Goal: Navigation & Orientation: Go to known website

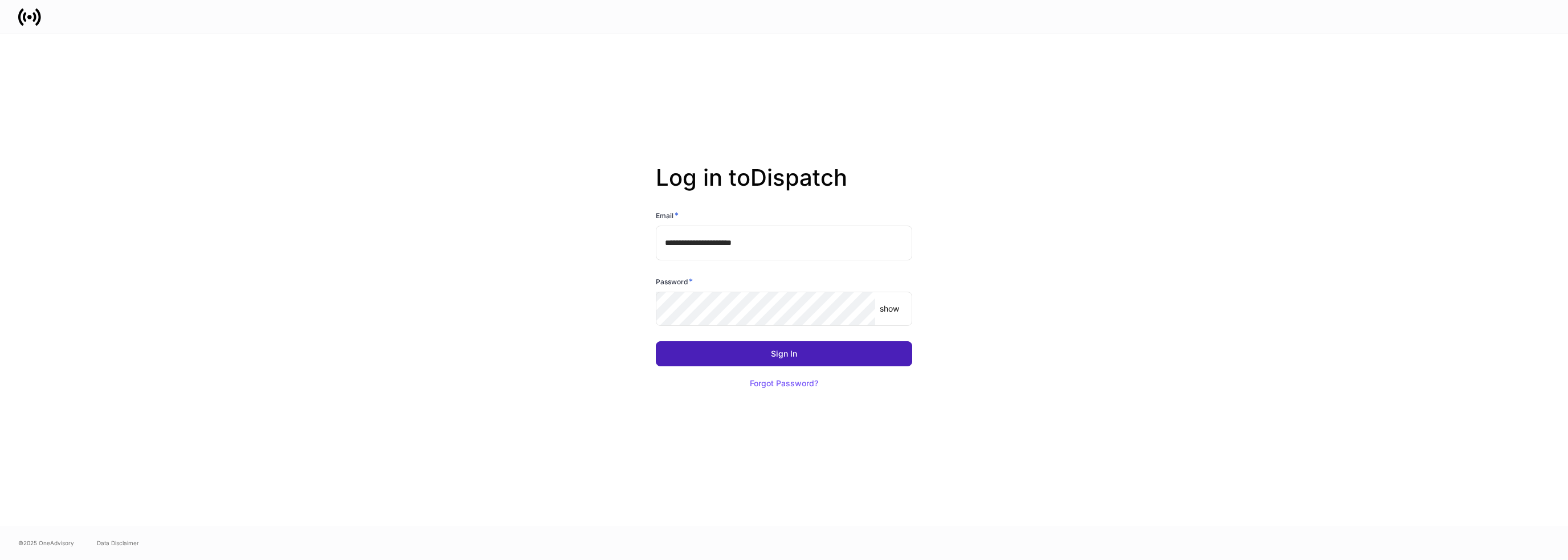
click at [846, 350] on button "Sign In" at bounding box center [784, 354] width 256 height 25
